Goal: Task Accomplishment & Management: Use online tool/utility

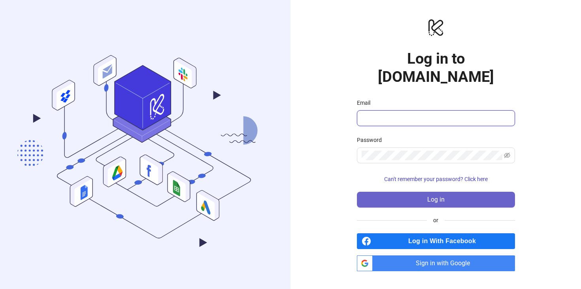
type input "**********"
click at [464, 193] on button "Log in" at bounding box center [436, 200] width 158 height 16
type input "**********"
click at [384, 193] on button "Log in" at bounding box center [436, 200] width 158 height 16
